Goal: Task Accomplishment & Management: Use online tool/utility

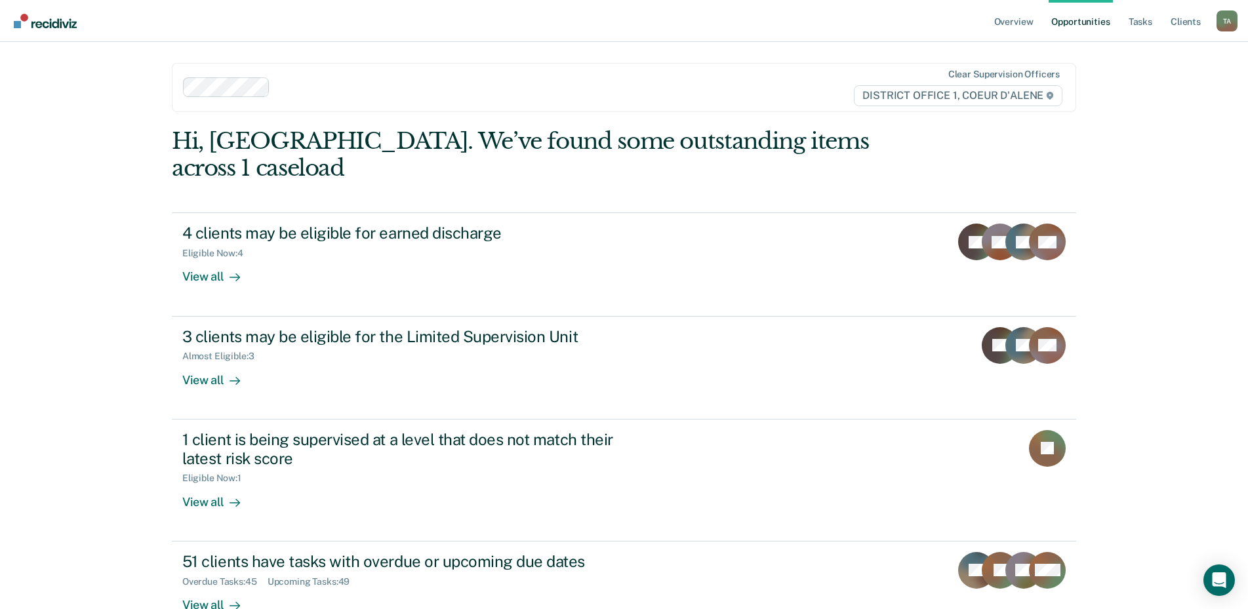
scroll to position [9, 0]
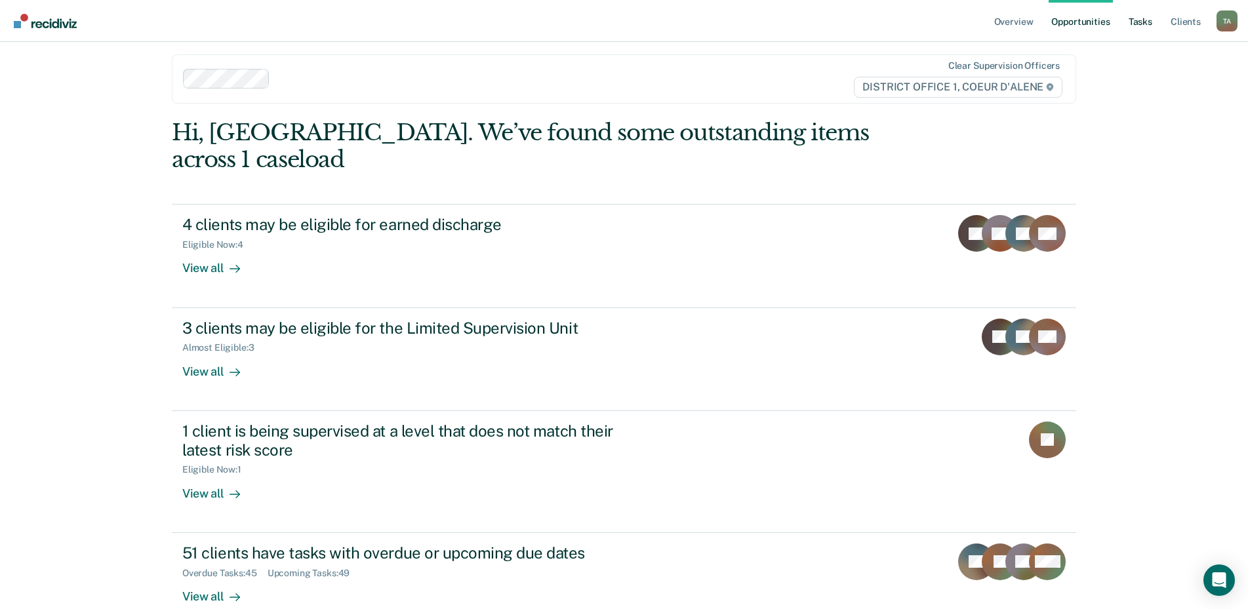
click at [1150, 17] on link "Tasks" at bounding box center [1140, 21] width 29 height 42
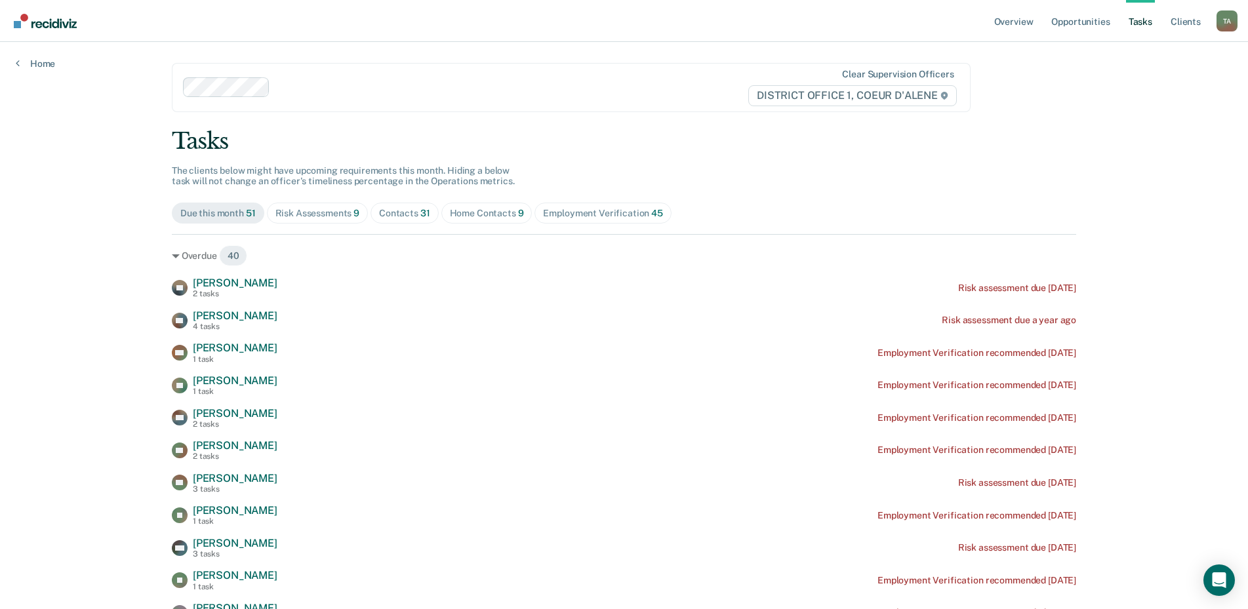
click at [342, 218] on div "Risk Assessments 9" at bounding box center [317, 213] width 85 height 11
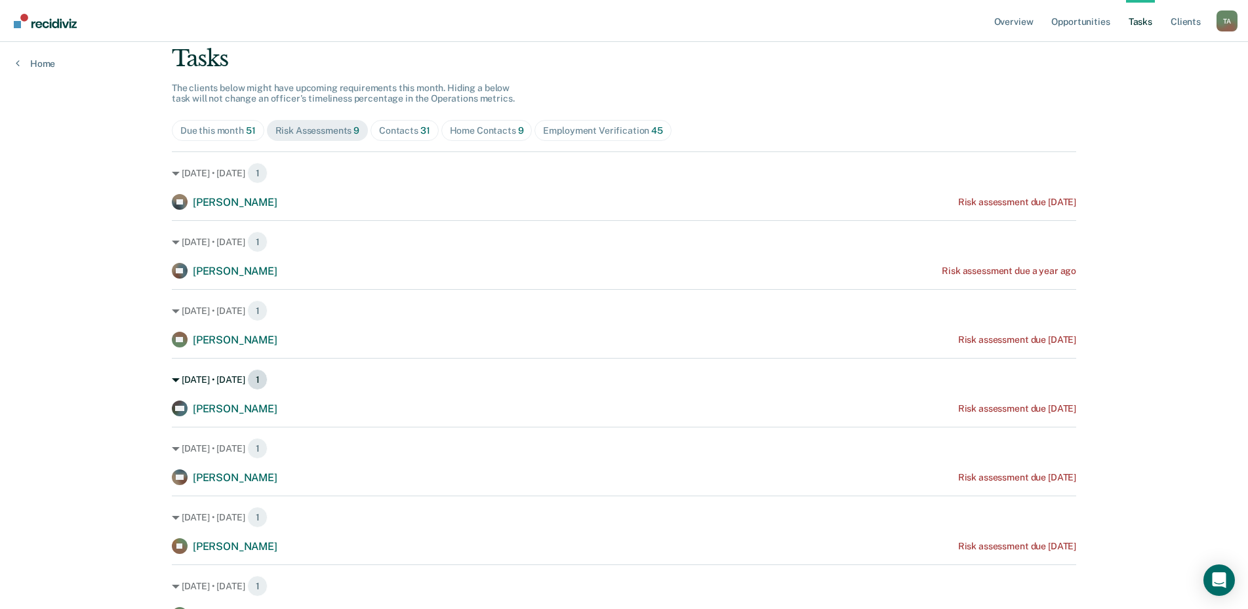
scroll to position [37, 0]
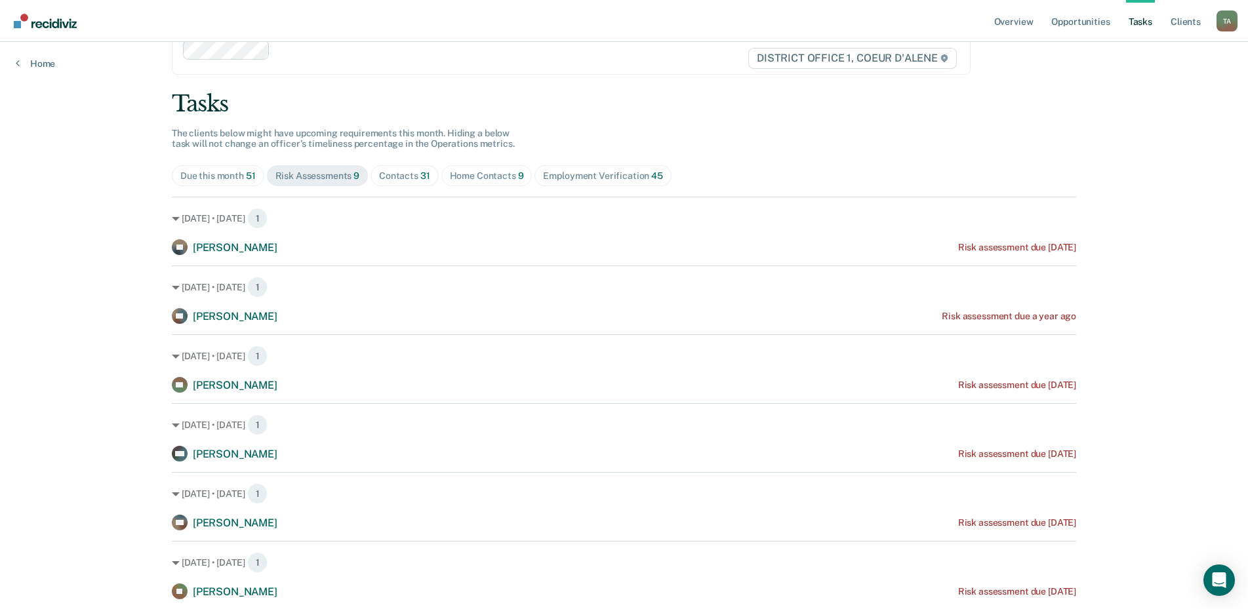
click at [484, 171] on div "Home Contacts 9" at bounding box center [487, 175] width 74 height 11
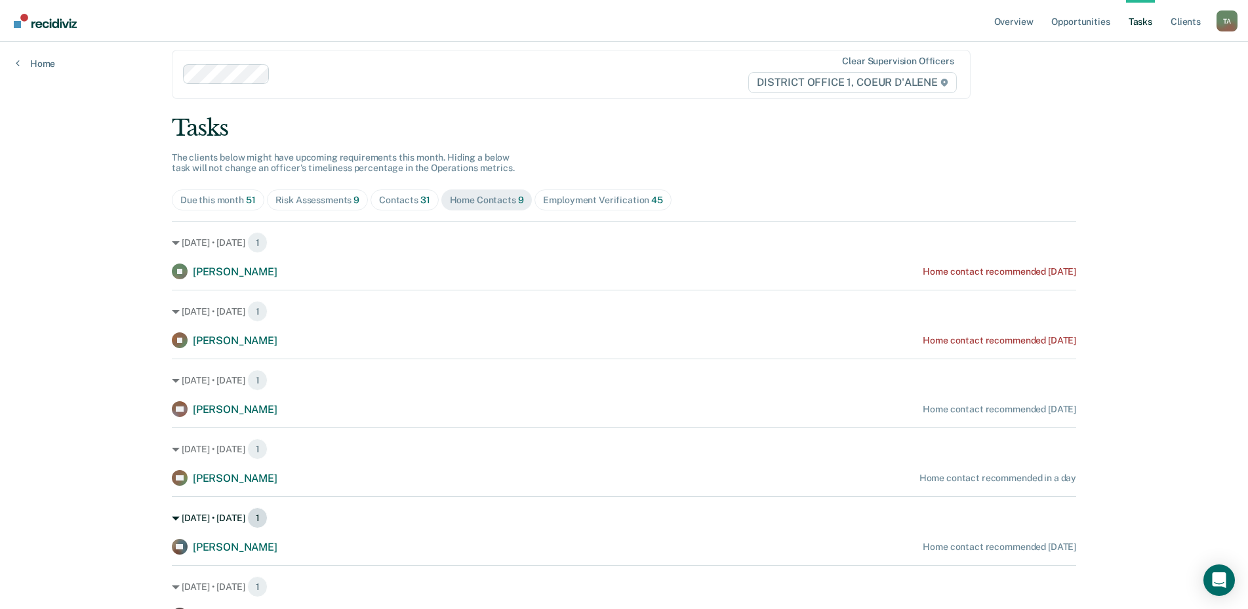
scroll to position [0, 0]
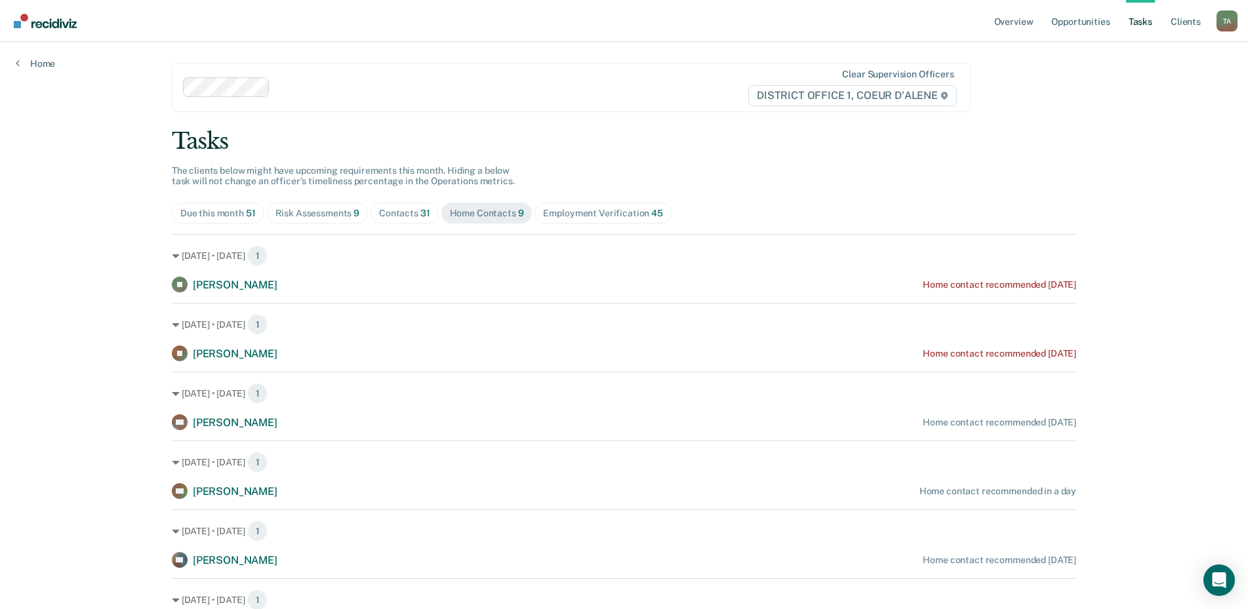
click at [346, 218] on div "Risk Assessments 9" at bounding box center [317, 213] width 85 height 11
click at [420, 216] on span "31" at bounding box center [425, 213] width 10 height 10
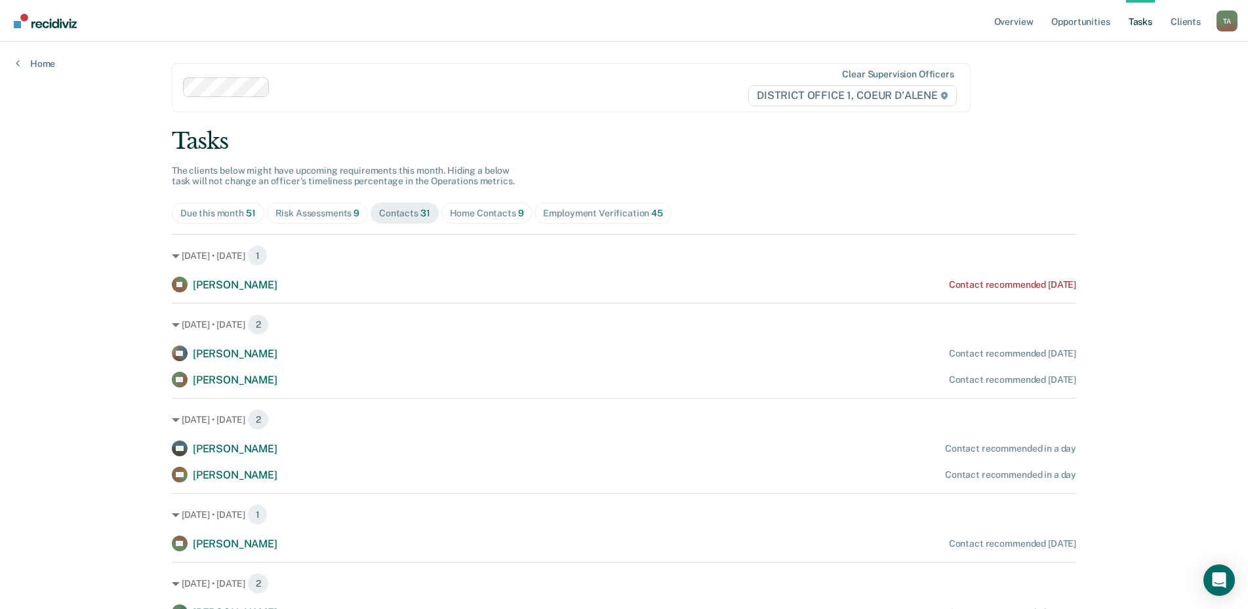
click at [466, 214] on div "Home Contacts 9" at bounding box center [487, 213] width 74 height 11
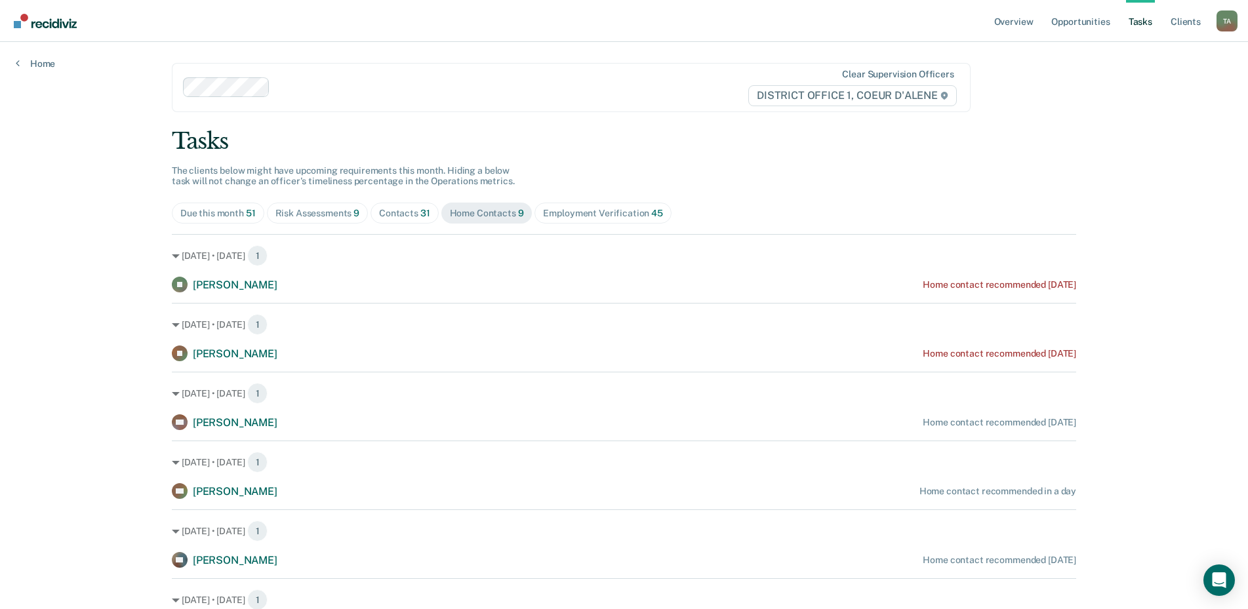
click at [391, 214] on div "Contacts 31" at bounding box center [404, 213] width 51 height 11
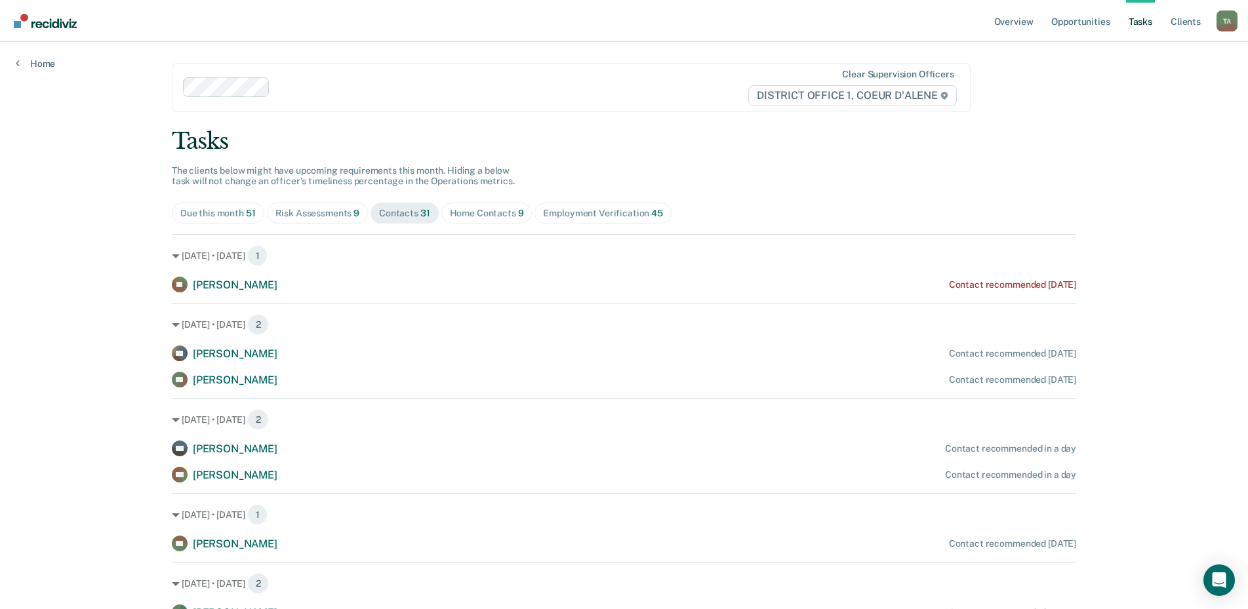
click at [468, 218] on div "Home Contacts 9" at bounding box center [487, 213] width 74 height 11
